Goal: Find specific page/section: Find specific page/section

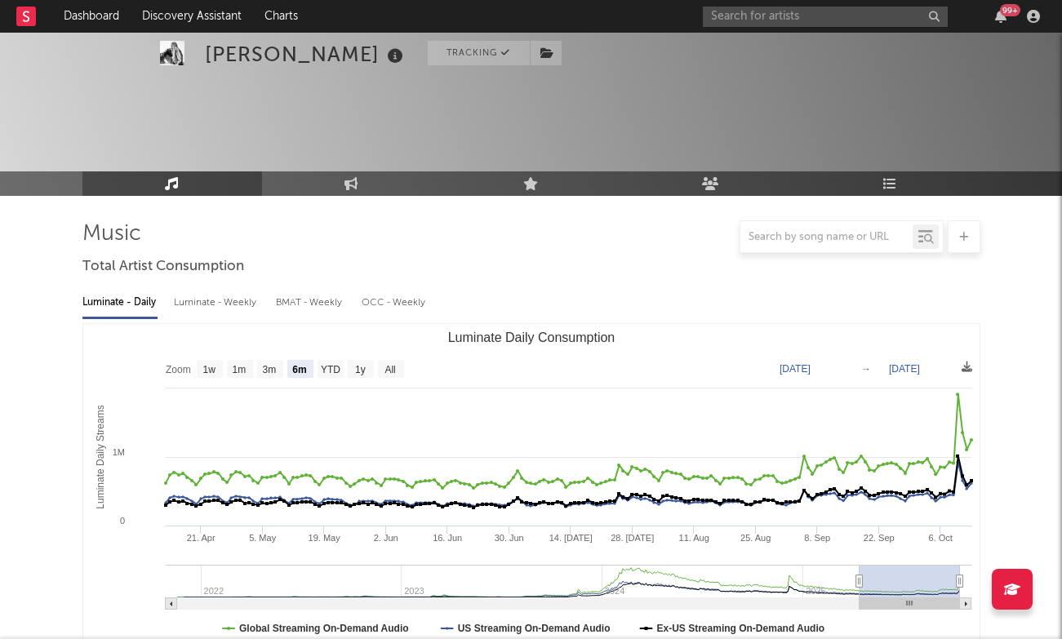
select select "6m"
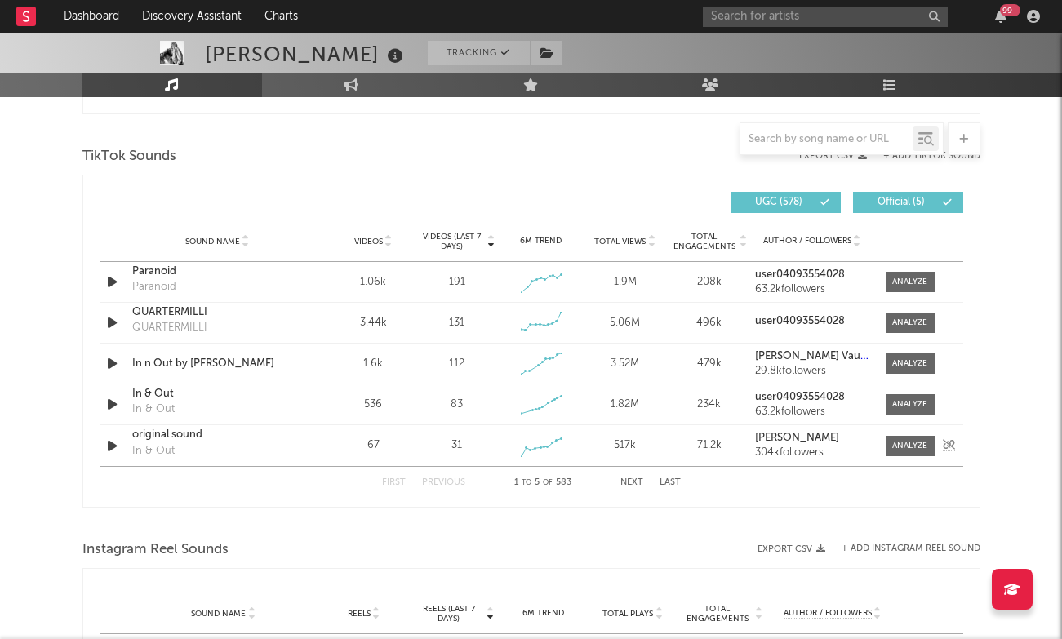
scroll to position [1069, 0]
click at [631, 477] on div "First Previous 1 to 5 of 583 Next Last" at bounding box center [531, 483] width 299 height 32
click at [631, 481] on button "Next" at bounding box center [631, 482] width 23 height 9
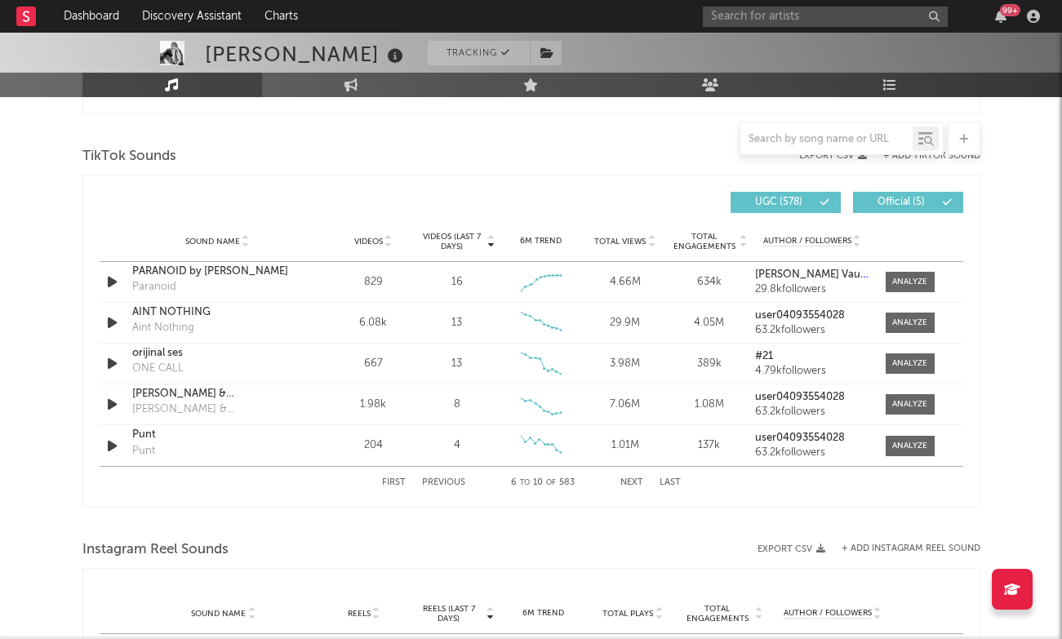
click at [677, 482] on button "Last" at bounding box center [669, 482] width 21 height 9
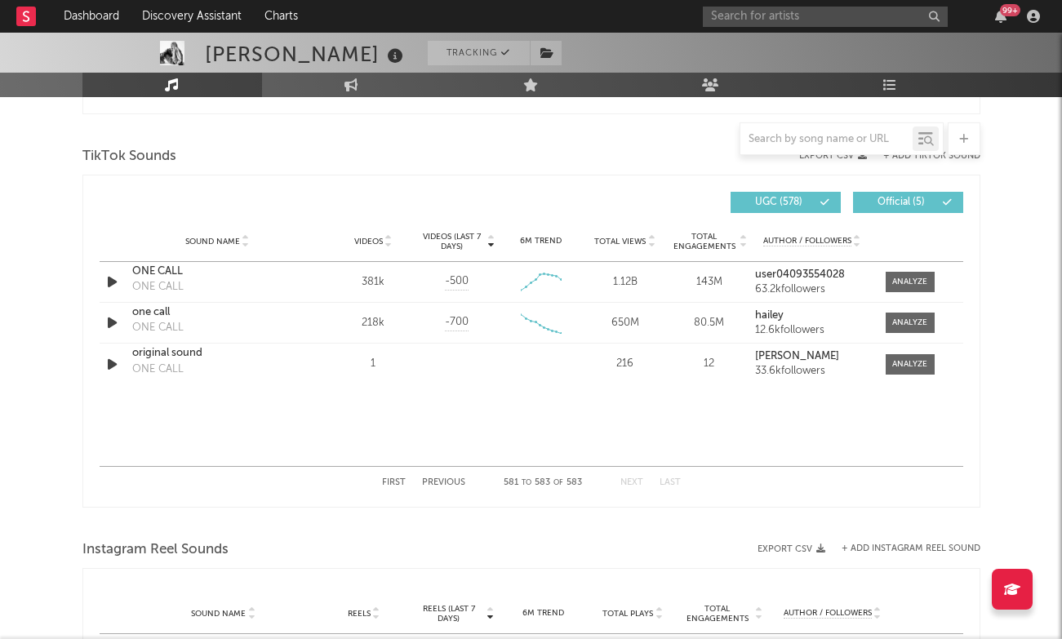
click at [442, 481] on button "Previous" at bounding box center [443, 482] width 43 height 9
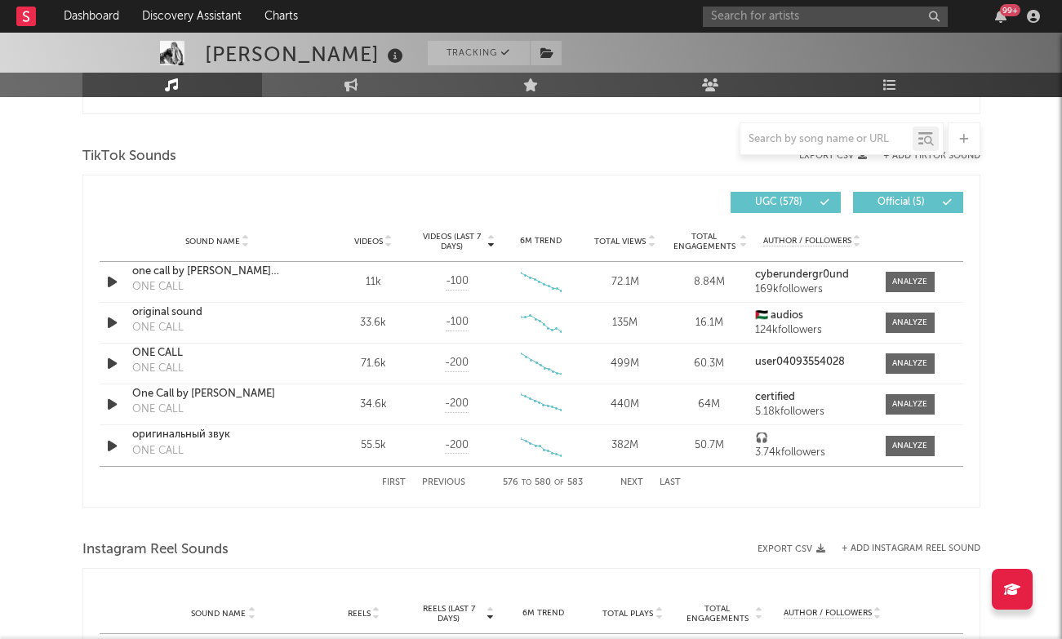
click at [442, 481] on button "Previous" at bounding box center [443, 482] width 43 height 9
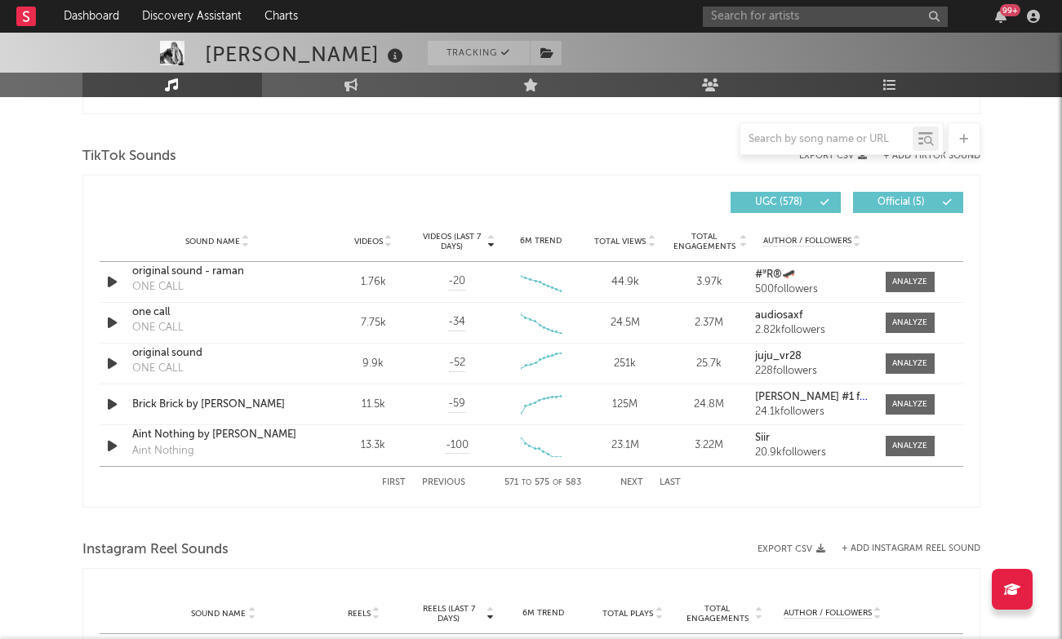
click at [442, 481] on button "Previous" at bounding box center [443, 482] width 43 height 9
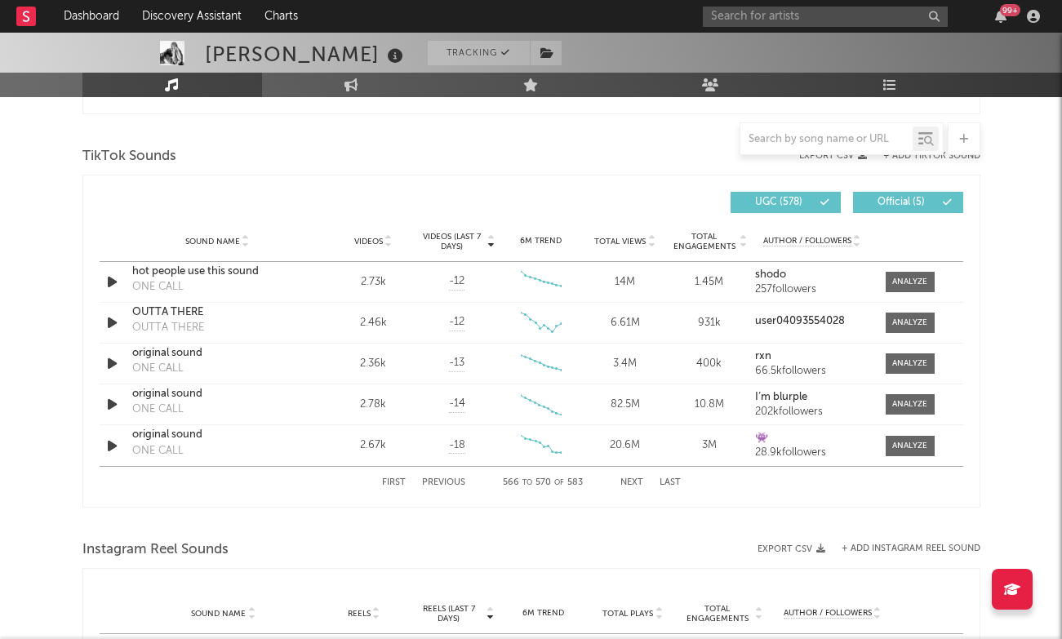
click at [442, 475] on div "First Previous 566 to 570 of 583 Next Last" at bounding box center [531, 483] width 299 height 32
click at [444, 481] on button "Previous" at bounding box center [443, 482] width 43 height 9
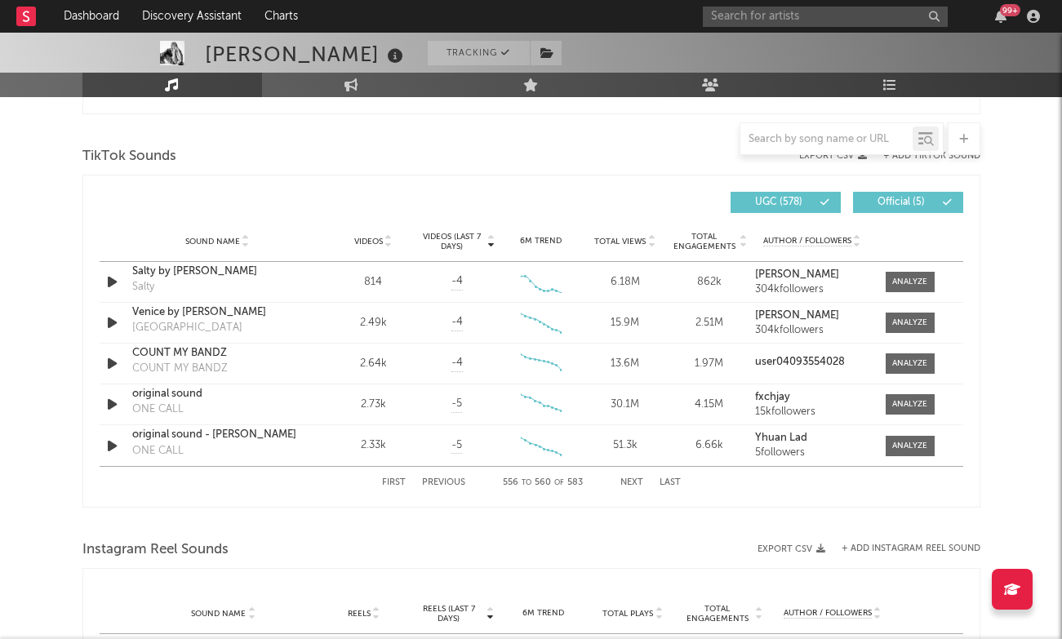
click at [444, 481] on button "Previous" at bounding box center [443, 482] width 43 height 9
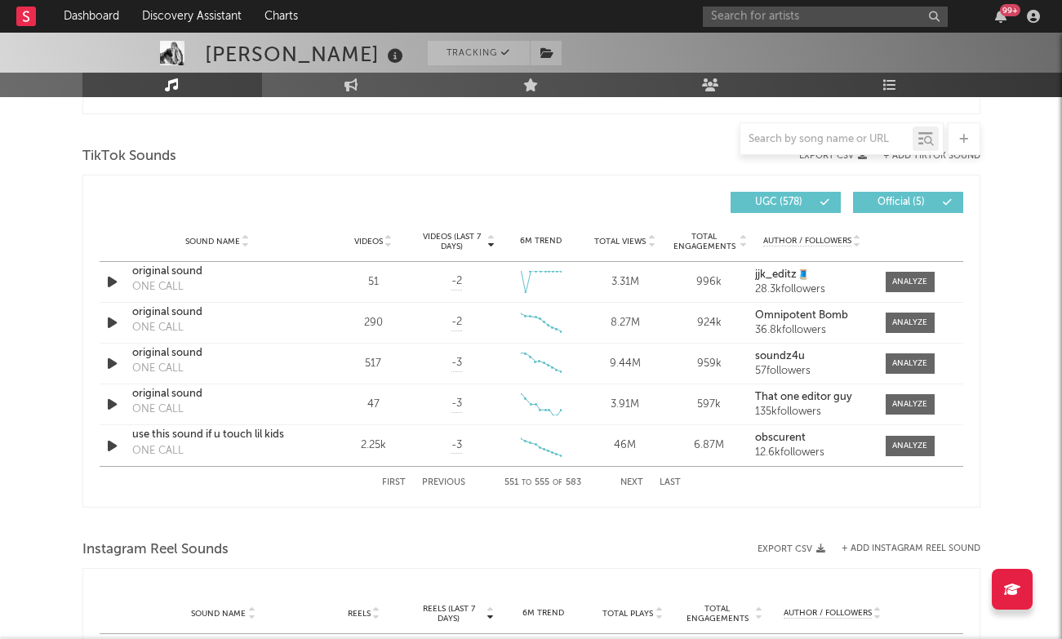
click at [444, 481] on button "Previous" at bounding box center [443, 482] width 43 height 9
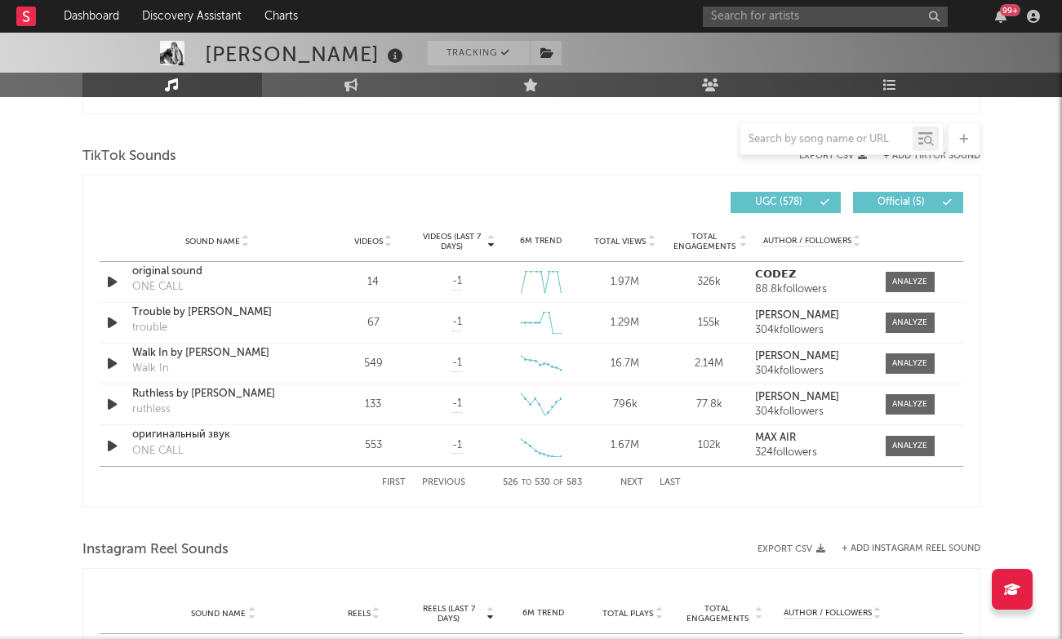
click at [444, 481] on button "Previous" at bounding box center [443, 482] width 43 height 9
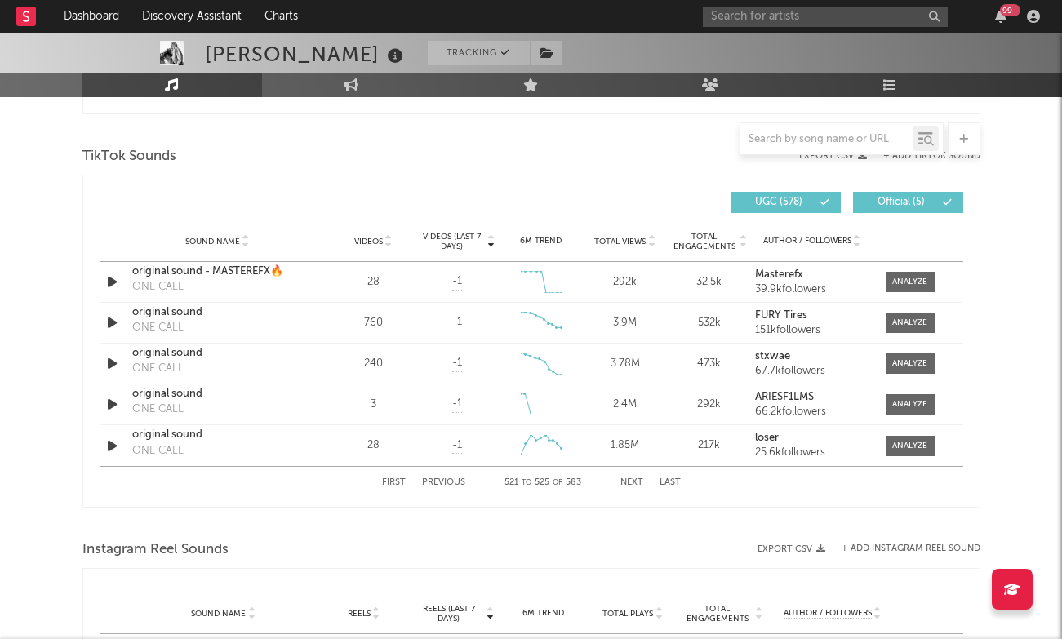
click at [444, 481] on button "Previous" at bounding box center [443, 482] width 43 height 9
click at [473, 2] on nav "Dashboard Discovery Assistant Charts 99 +" at bounding box center [531, 16] width 1062 height 33
click at [792, 16] on input "text" at bounding box center [825, 17] width 245 height 20
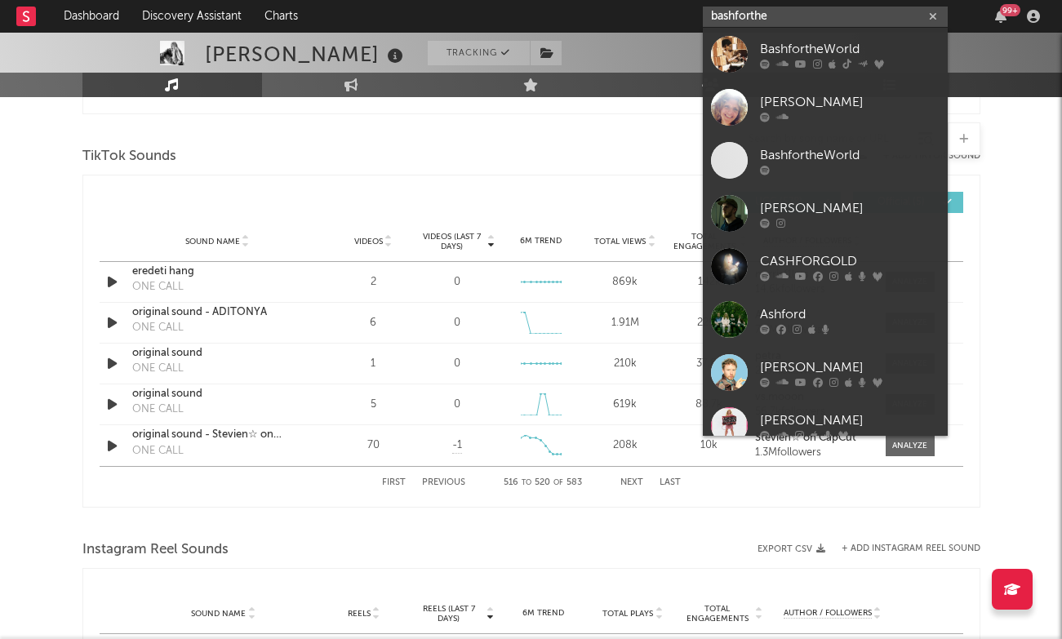
type input "bashforthe"
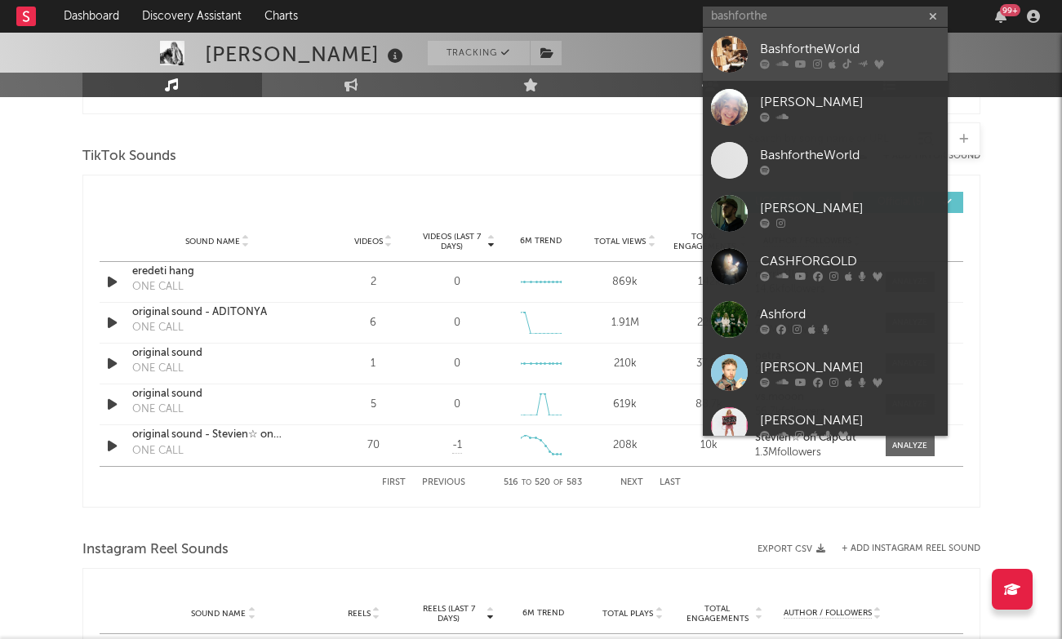
drag, startPoint x: 792, startPoint y: 16, endPoint x: 829, endPoint y: 51, distance: 51.4
click at [829, 51] on div "BashfortheWorld" at bounding box center [850, 49] width 180 height 20
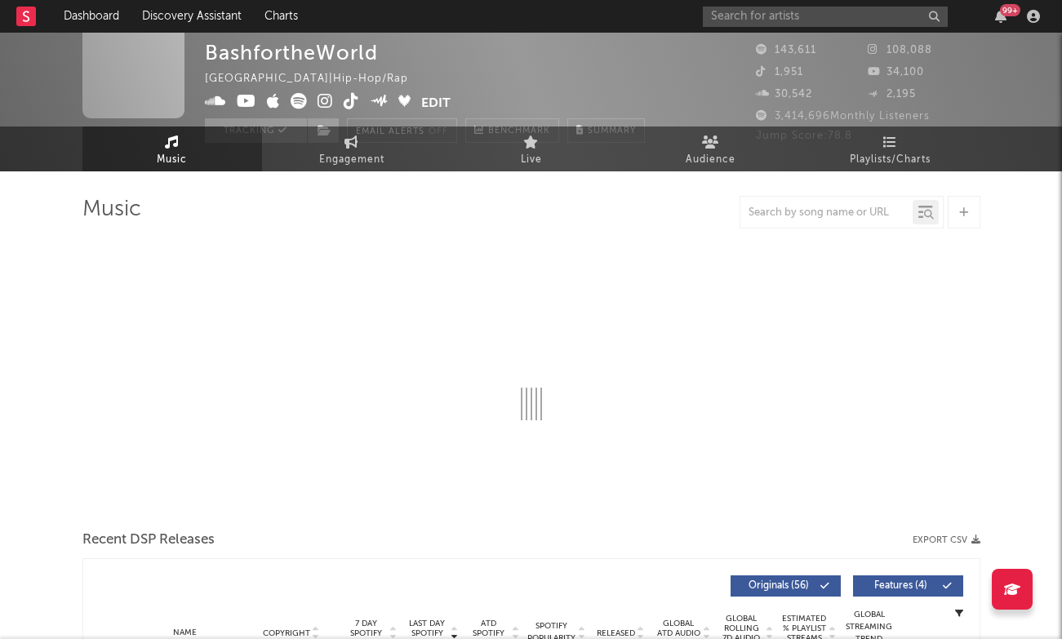
select select "6m"
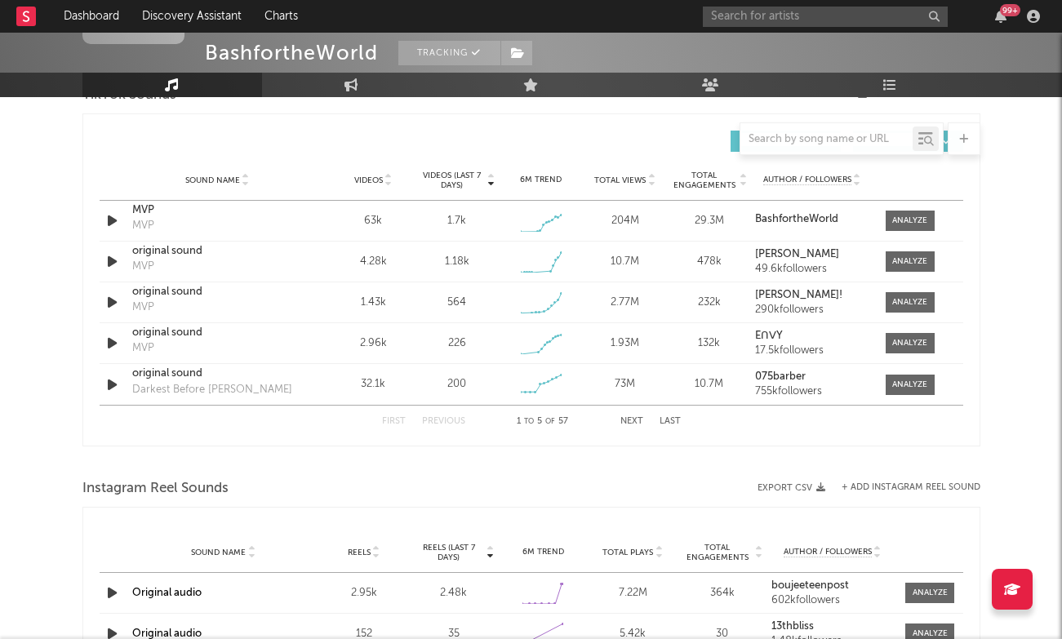
scroll to position [1118, 0]
